Goal: Check status: Check status

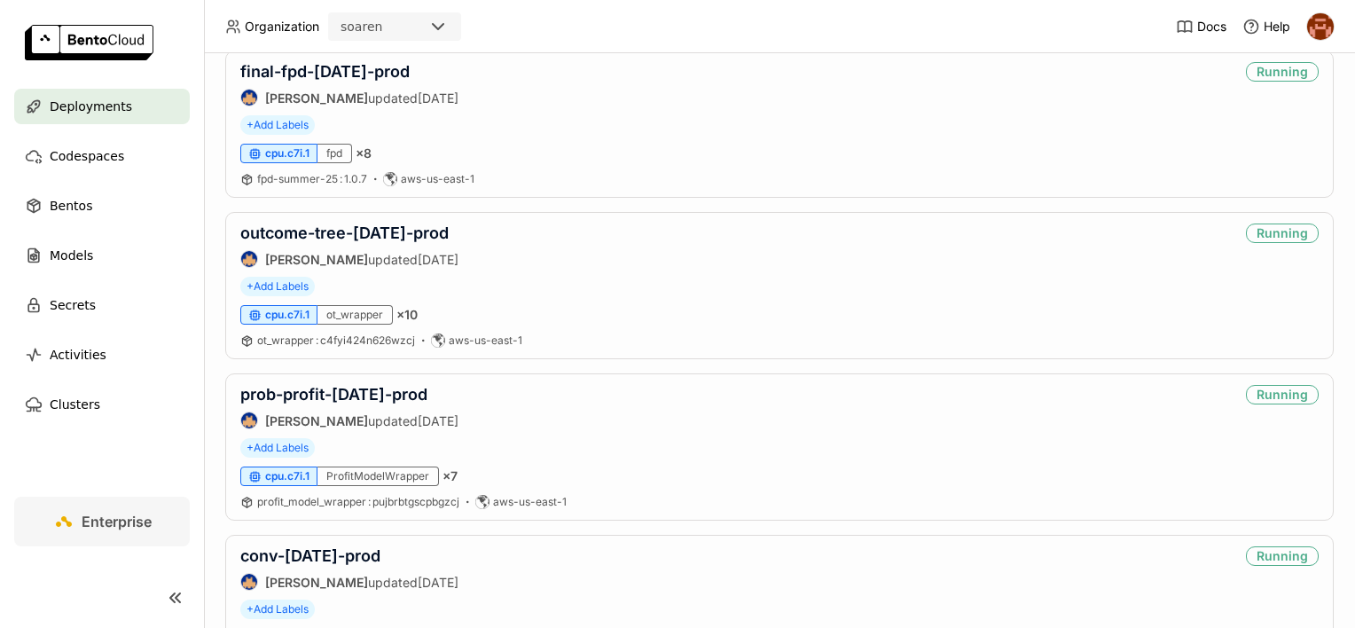
scroll to position [266, 0]
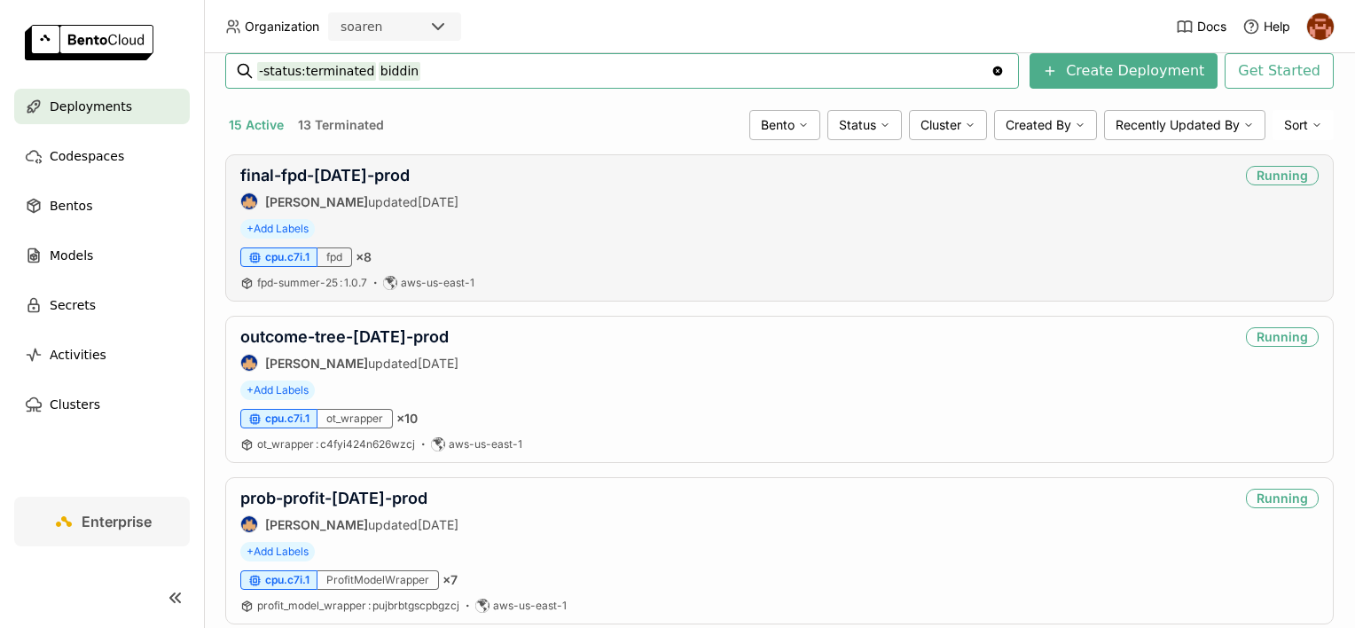
type input "-status:terminated bidding"
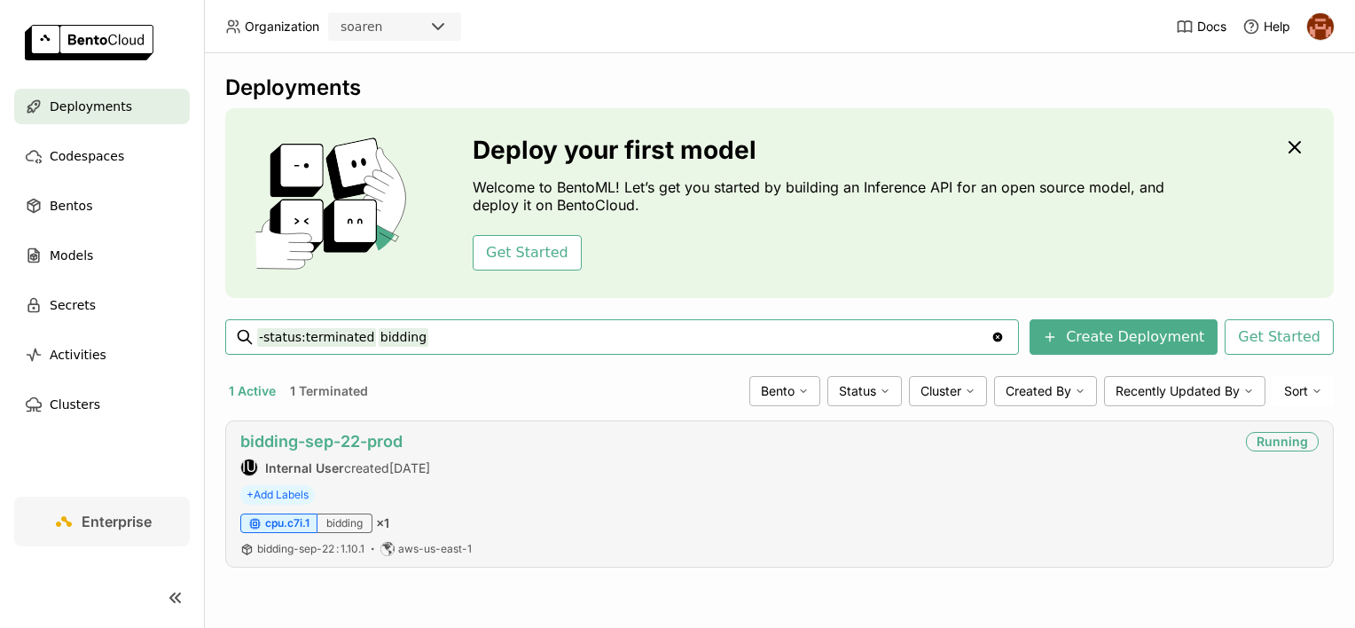
click at [322, 433] on link "bidding-sep-22-prod" at bounding box center [321, 441] width 162 height 19
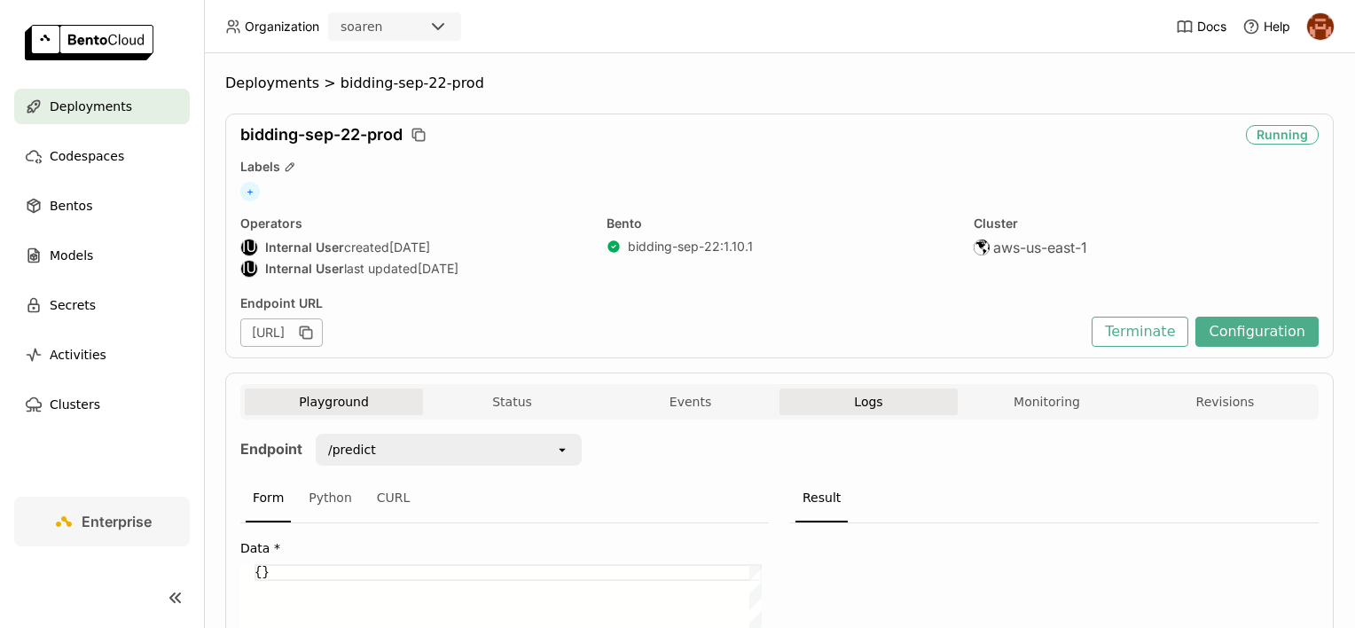
click at [897, 406] on button "Logs" at bounding box center [868, 401] width 178 height 27
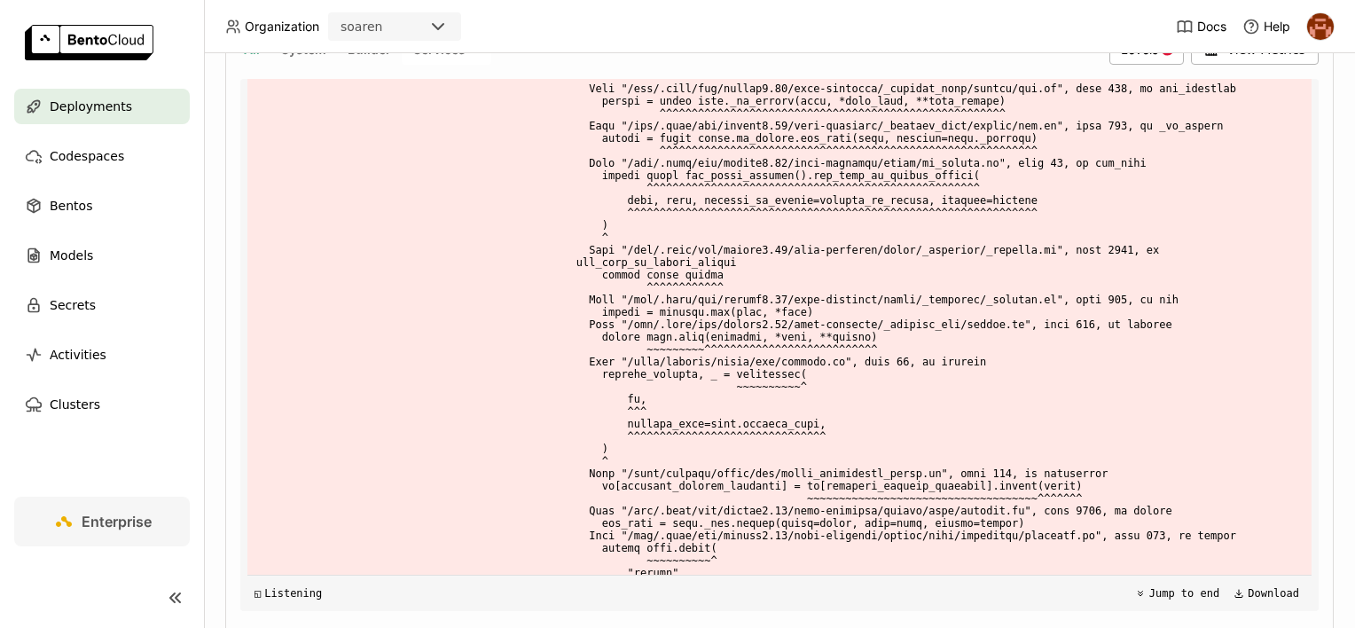
scroll to position [1293, 0]
